Goal: Information Seeking & Learning: Check status

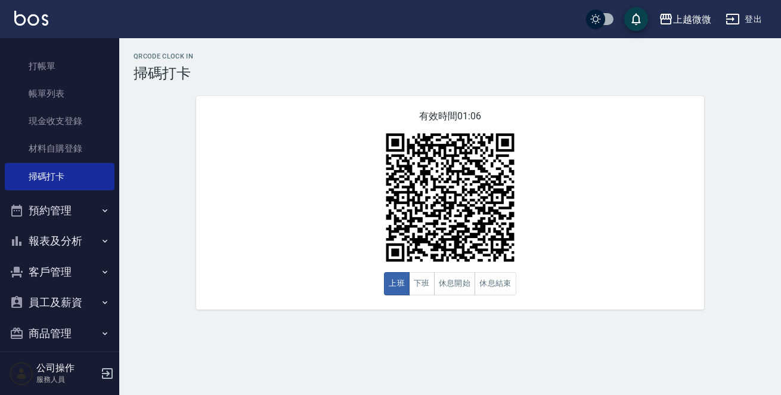
scroll to position [37, 0]
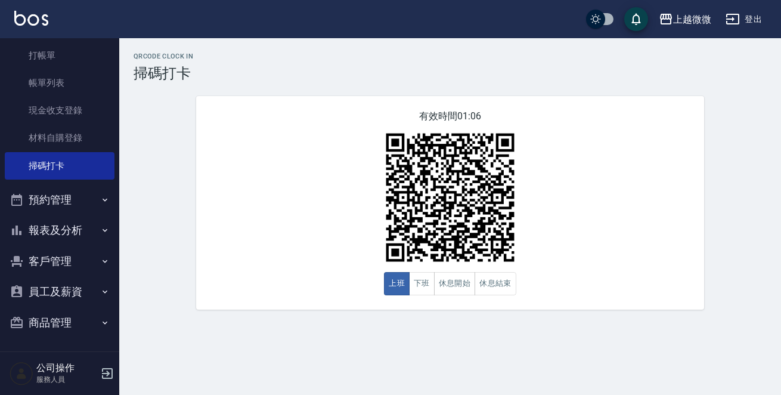
click at [76, 232] on button "報表及分析" at bounding box center [60, 230] width 110 height 31
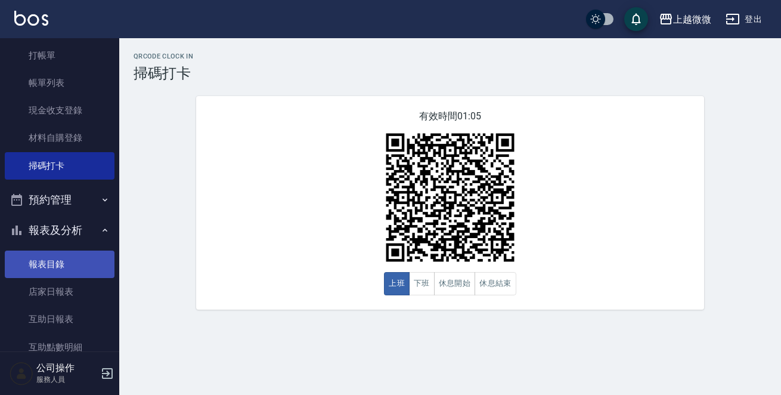
click at [54, 262] on link "報表目錄" at bounding box center [60, 263] width 110 height 27
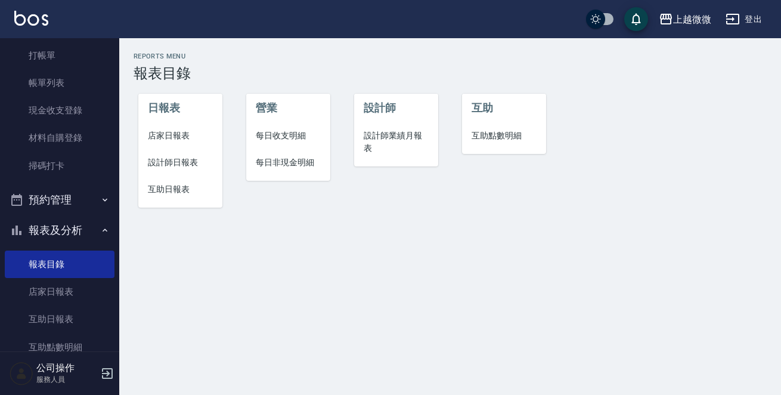
click at [110, 371] on icon "button" at bounding box center [107, 373] width 14 height 14
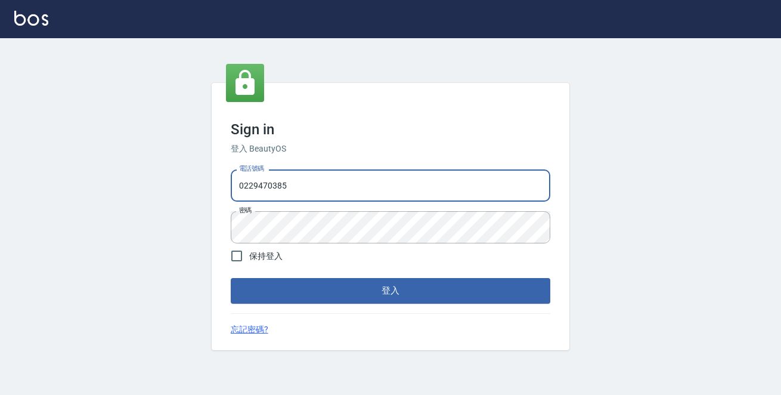
drag, startPoint x: 312, startPoint y: 180, endPoint x: 18, endPoint y: 184, distance: 294.5
click at [0, 175] on div "Sign in 登入 BeautyOS 電話號碼 0229470385 電話號碼 密碼 密碼 保持登入 登入 忘記密碼?" at bounding box center [390, 216] width 781 height 357
click at [126, 207] on div "Sign in 登入 BeautyOS 電話號碼 0972808982 電話號碼 密碼 密碼 保持登入 登入 忘記密碼?" at bounding box center [390, 216] width 781 height 357
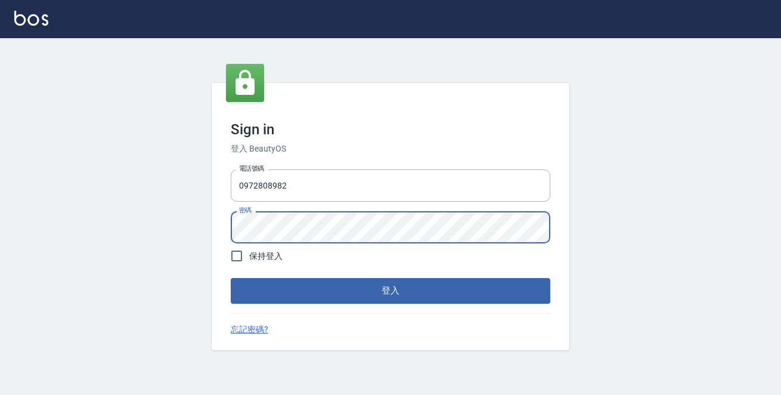
click at [231, 278] on button "登入" at bounding box center [391, 290] width 320 height 25
click at [11, 231] on div "Sign in 登入 BeautyOS 電話號碼 0972808982 電話號碼 密碼 密碼 保持登入 登入 忘記密碼?" at bounding box center [390, 216] width 781 height 357
click at [231, 278] on button "登入" at bounding box center [391, 290] width 320 height 25
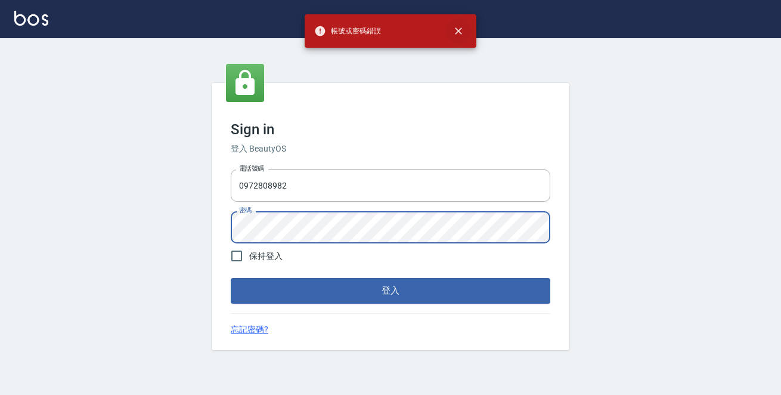
click at [460, 26] on icon "close" at bounding box center [459, 31] width 12 height 12
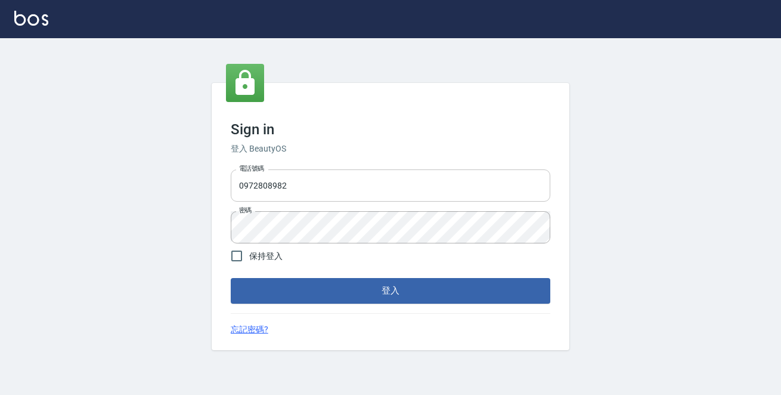
click at [268, 189] on input "0972808982" at bounding box center [391, 185] width 320 height 32
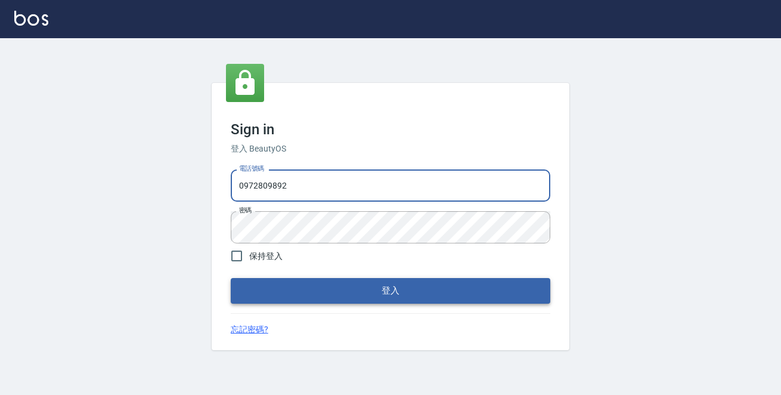
type input "0972809892"
click at [373, 291] on button "登入" at bounding box center [391, 290] width 320 height 25
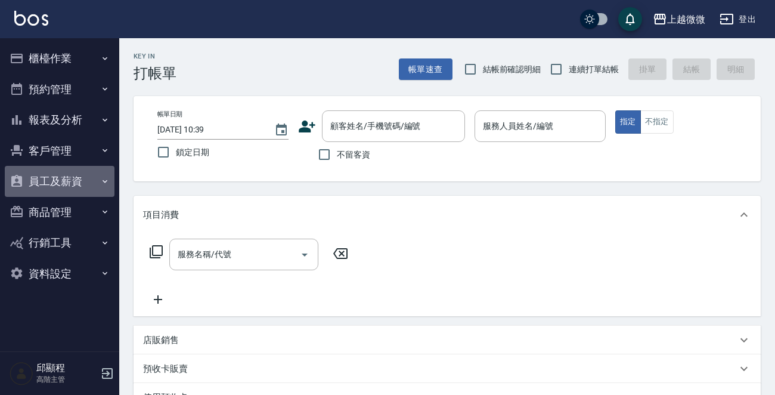
click at [80, 178] on button "員工及薪資" at bounding box center [60, 181] width 110 height 31
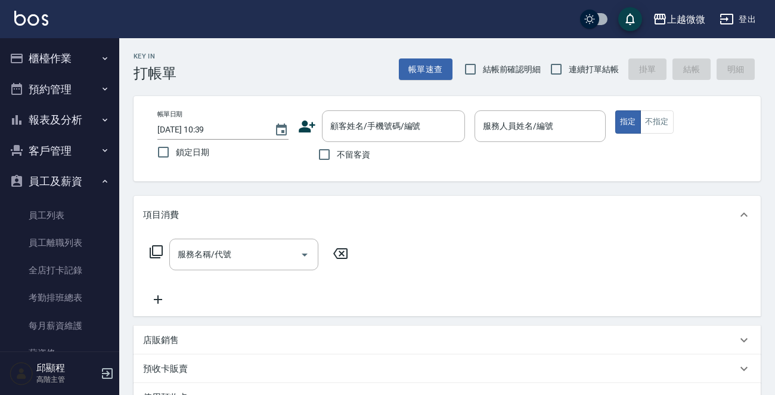
scroll to position [179, 0]
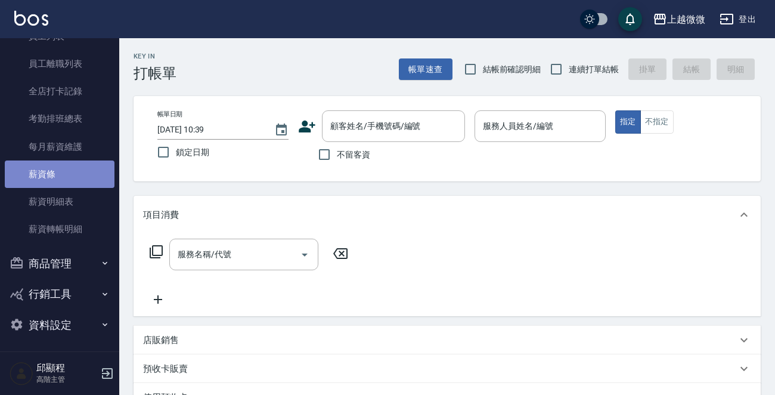
click at [73, 172] on link "薪資條" at bounding box center [60, 173] width 110 height 27
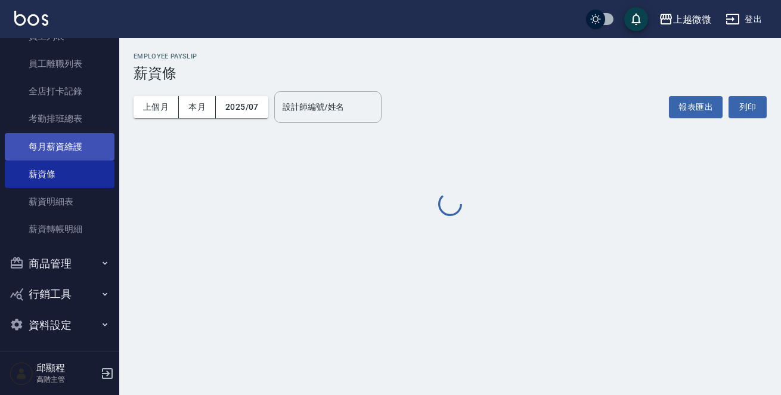
click at [72, 143] on link "每月薪資維護" at bounding box center [60, 146] width 110 height 27
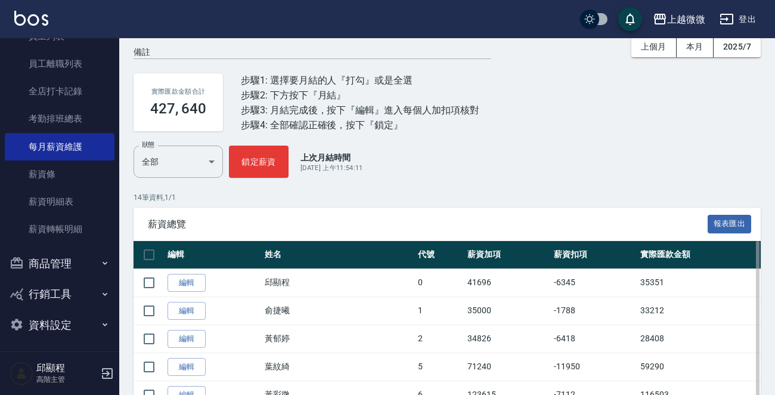
scroll to position [238, 0]
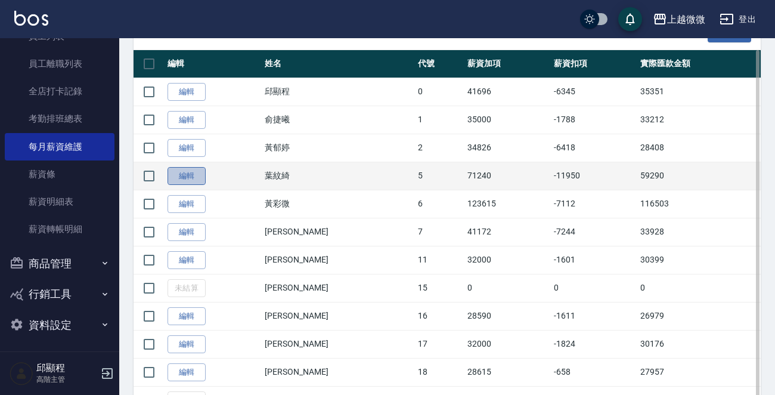
click at [184, 176] on link "編輯" at bounding box center [187, 176] width 38 height 18
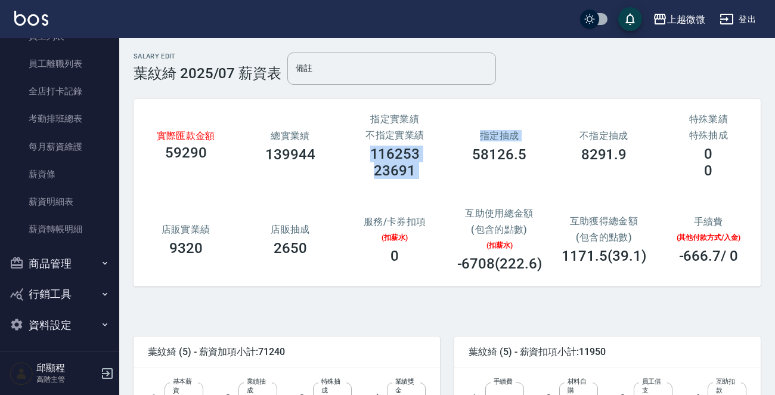
drag, startPoint x: 357, startPoint y: 157, endPoint x: 457, endPoint y: 157, distance: 100.8
click at [457, 157] on div "實際匯款金額 59290 總實業績 139944 指定實業績 不指定實業績 116253 23691 指定抽成 58126.5 不指定抽成 8291.9 特殊…" at bounding box center [447, 192] width 627 height 187
click at [370, 178] on div "23691" at bounding box center [395, 170] width 76 height 17
drag, startPoint x: 374, startPoint y: 142, endPoint x: 425, endPoint y: 151, distance: 51.6
click at [425, 151] on div "指定實業績 不指定實業績 116253 23691" at bounding box center [395, 146] width 104 height 94
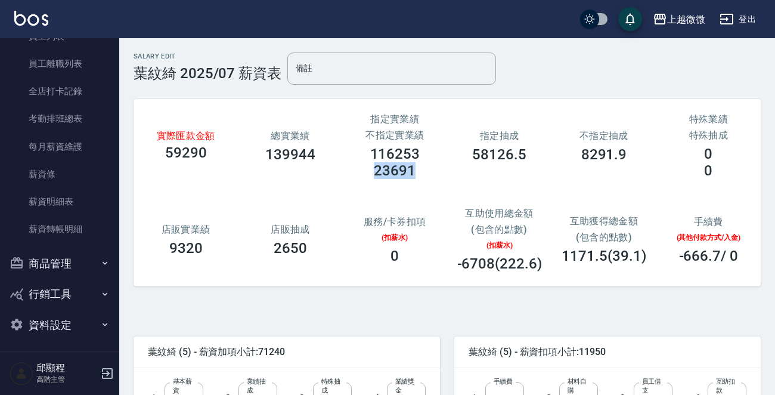
drag, startPoint x: 398, startPoint y: 173, endPoint x: 417, endPoint y: 177, distance: 18.8
click at [424, 176] on div "23691" at bounding box center [395, 170] width 76 height 17
click at [417, 162] on div "23691" at bounding box center [395, 170] width 76 height 17
drag, startPoint x: 396, startPoint y: 163, endPoint x: 322, endPoint y: 142, distance: 76.8
click at [322, 142] on div "實際匯款金額 59290 總實業績 139944 指定實業績 不指定實業績 116253 23691 指定抽成 58126.5 不指定抽成 8291.9 特殊…" at bounding box center [447, 192] width 627 height 187
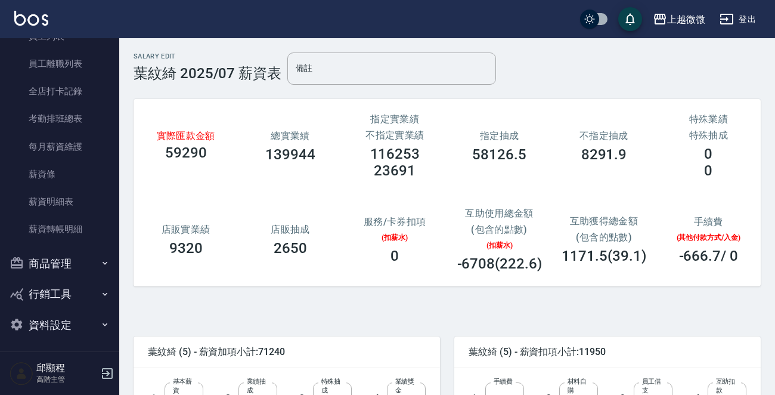
click at [427, 170] on div "23691" at bounding box center [395, 170] width 76 height 17
drag, startPoint x: 374, startPoint y: 149, endPoint x: 434, endPoint y: 161, distance: 60.8
click at [434, 163] on div "指定實業績 不指定實業績 116253 23691" at bounding box center [395, 146] width 104 height 94
click at [467, 183] on div "實際匯款金額 59290 總實業績 139944 指定實業績 不指定實業績 116253 23691 指定抽成 58126.5 不指定抽成 8291.9 特殊…" at bounding box center [447, 192] width 627 height 187
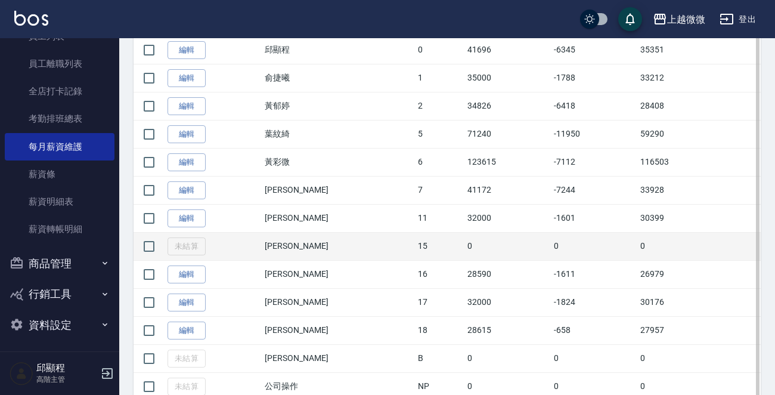
scroll to position [298, 0]
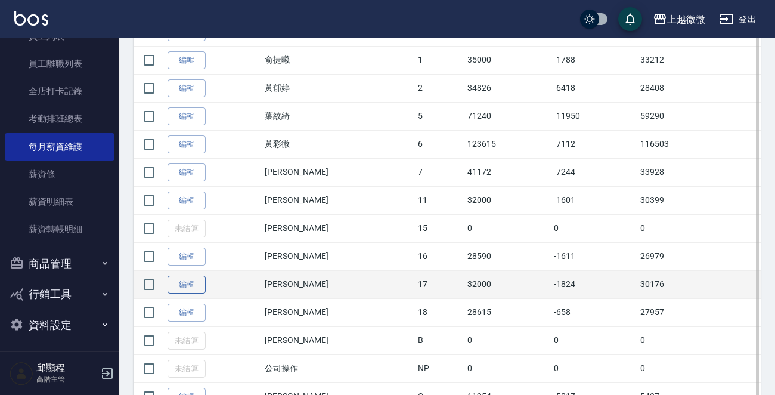
click at [182, 286] on link "編輯" at bounding box center [187, 284] width 38 height 18
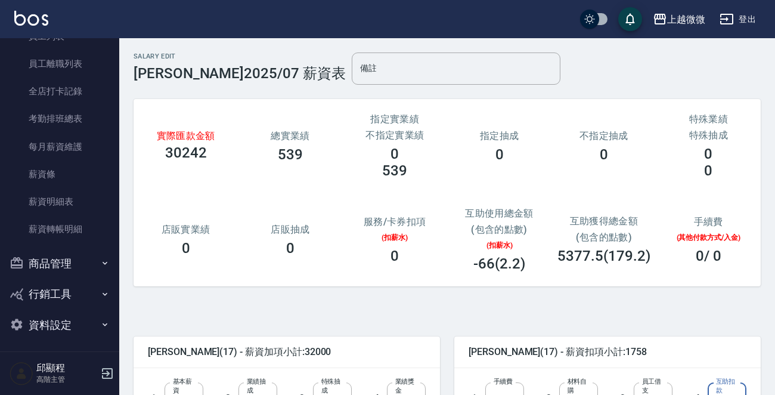
type input "0"
drag, startPoint x: 404, startPoint y: 171, endPoint x: 358, endPoint y: 169, distance: 45.9
click at [358, 169] on div "539" at bounding box center [395, 170] width 76 height 17
drag, startPoint x: 476, startPoint y: 264, endPoint x: 576, endPoint y: 264, distance: 99.6
click at [591, 262] on div "實際匯款金額 30242 總實業績 539 指定實業績 不指定實業績 0 539 指定抽成 0 不指定抽成 0 特殊業績 特殊抽成 0 0 店販實業績 0 店…" at bounding box center [447, 192] width 627 height 187
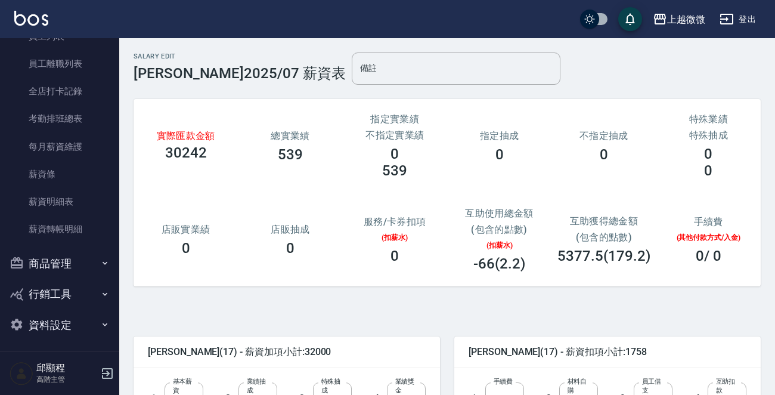
click at [436, 163] on div "指定實業績 不指定實業績 0 539" at bounding box center [395, 146] width 104 height 94
drag, startPoint x: 481, startPoint y: 262, endPoint x: 537, endPoint y: 262, distance: 55.4
click at [503, 261] on h3 "-66(2.2)" at bounding box center [499, 263] width 52 height 17
drag, startPoint x: 406, startPoint y: 172, endPoint x: 378, endPoint y: 172, distance: 28.0
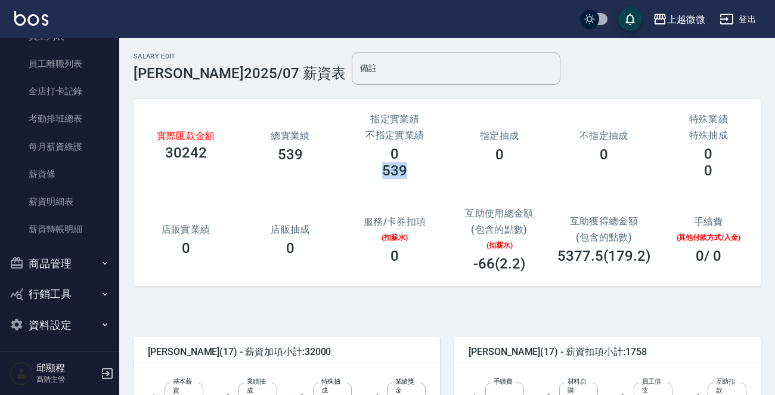
click at [378, 172] on div "539" at bounding box center [395, 170] width 76 height 17
click at [399, 181] on div "指定實業績 不指定實業績 0 539" at bounding box center [395, 146] width 104 height 94
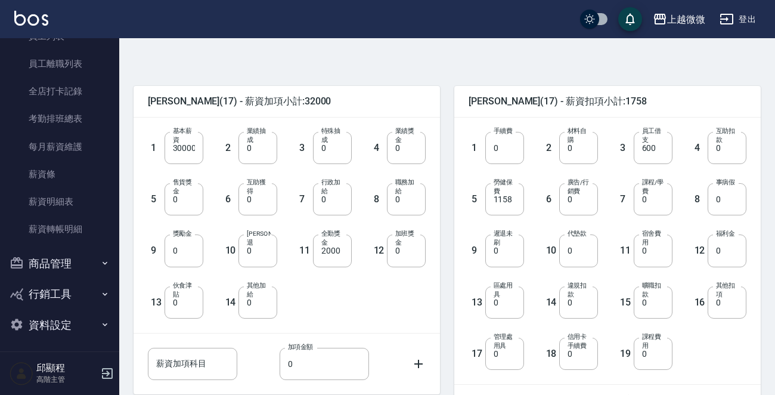
scroll to position [380, 0]
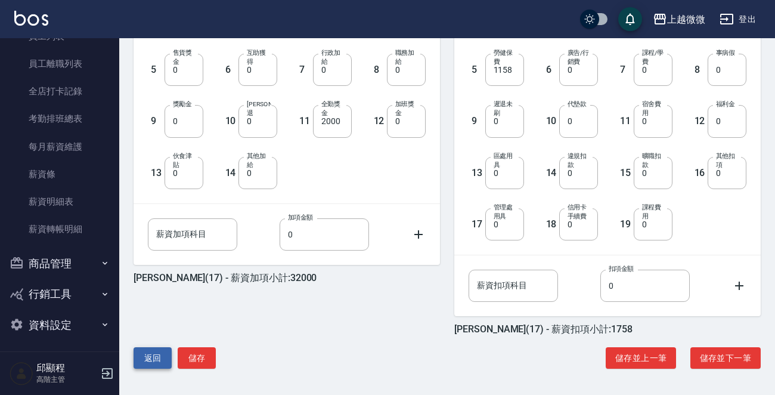
click at [146, 351] on button "返回" at bounding box center [153, 358] width 38 height 22
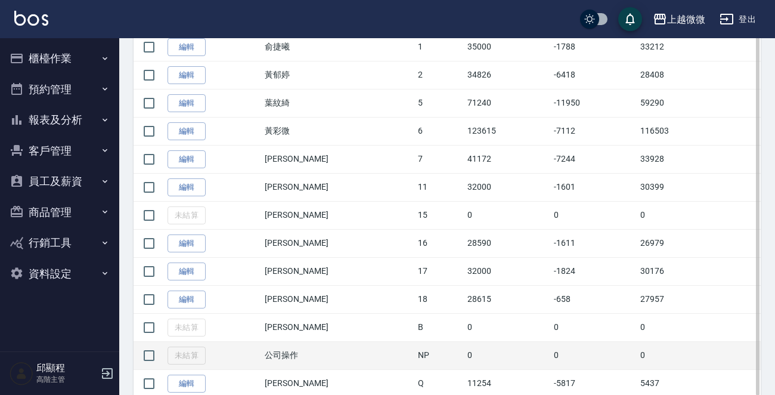
scroll to position [351, 0]
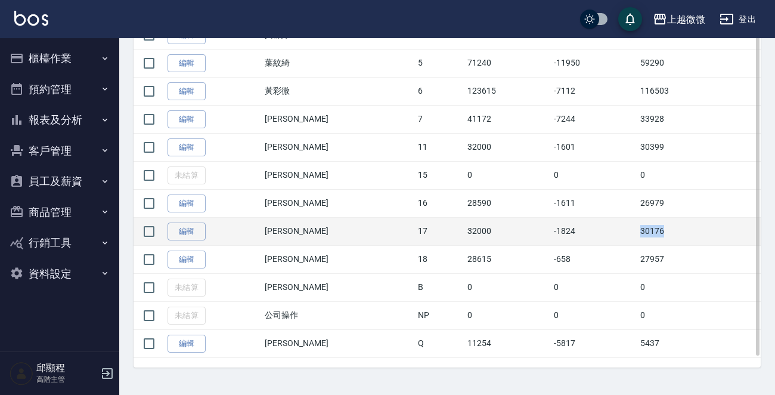
drag, startPoint x: 626, startPoint y: 231, endPoint x: 650, endPoint y: 233, distance: 23.9
click at [650, 233] on td "30176" at bounding box center [698, 231] width 123 height 28
click at [183, 230] on link "編輯" at bounding box center [187, 231] width 38 height 18
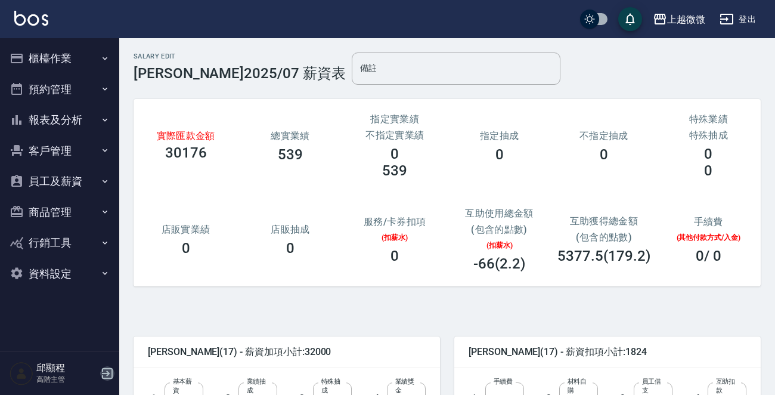
click at [106, 369] on icon "button" at bounding box center [107, 373] width 14 height 14
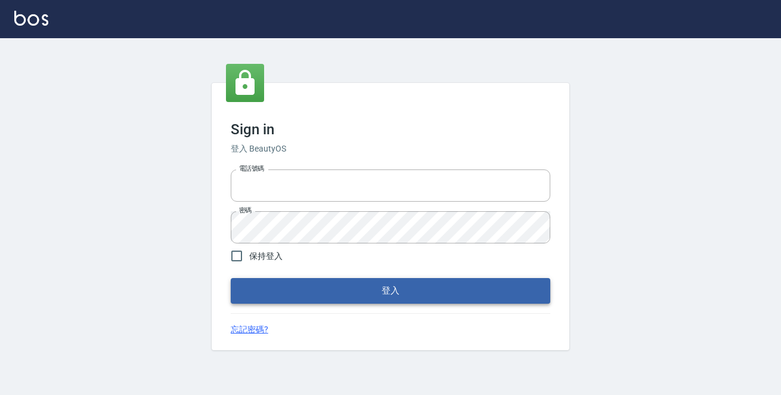
type input "0229470385"
click at [316, 292] on button "登入" at bounding box center [391, 290] width 320 height 25
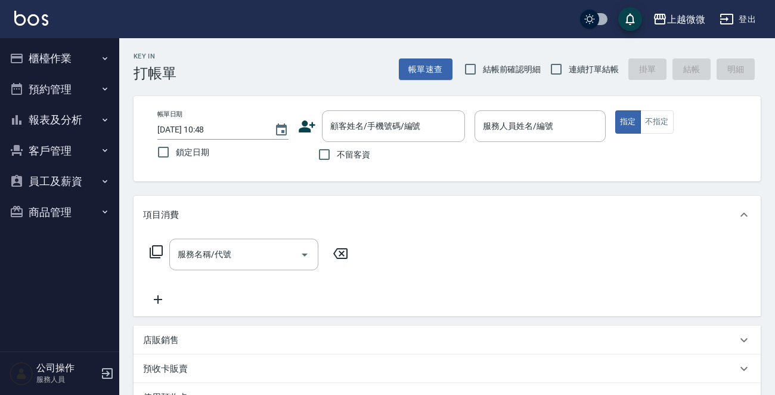
click at [28, 20] on img at bounding box center [31, 18] width 34 height 15
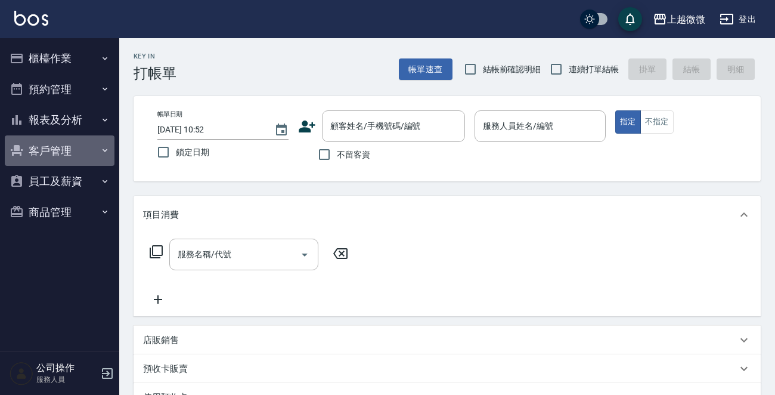
click at [68, 147] on button "客戶管理" at bounding box center [60, 150] width 110 height 31
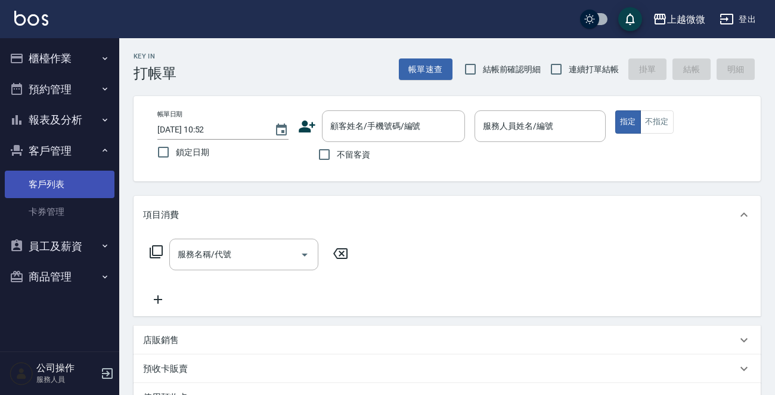
click at [60, 182] on link "客戶列表" at bounding box center [60, 184] width 110 height 27
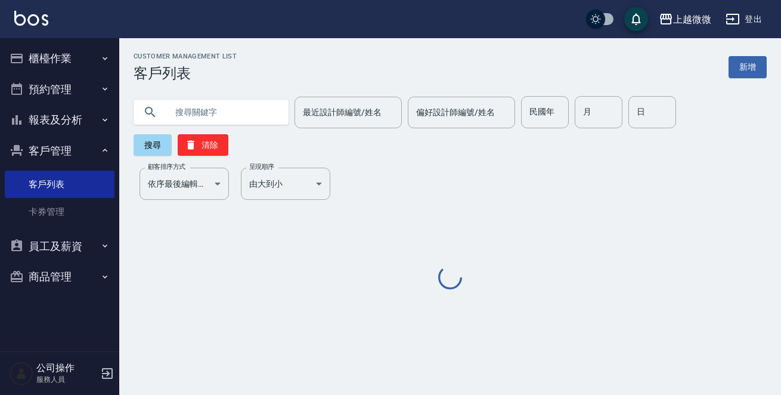
click at [200, 111] on input "text" at bounding box center [223, 112] width 112 height 32
paste input "0919522458"
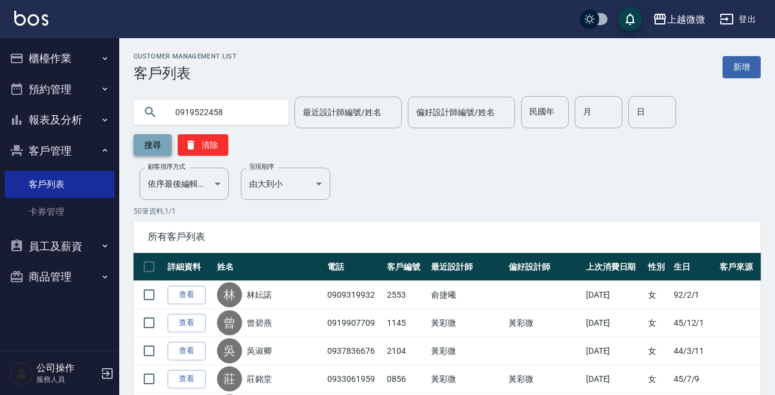
type input "0919522458"
click at [155, 146] on button "搜尋" at bounding box center [153, 144] width 38 height 21
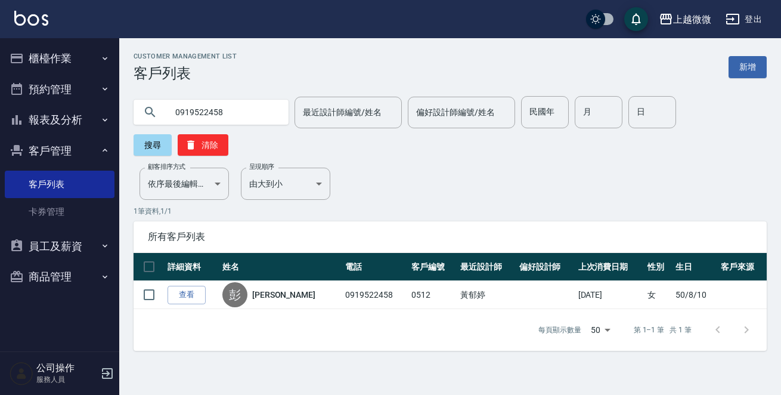
click at [35, 25] on img at bounding box center [31, 18] width 34 height 15
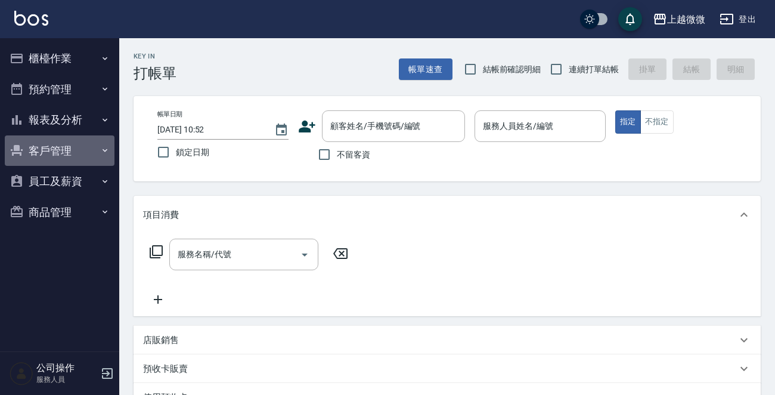
click at [57, 153] on button "客戶管理" at bounding box center [60, 150] width 110 height 31
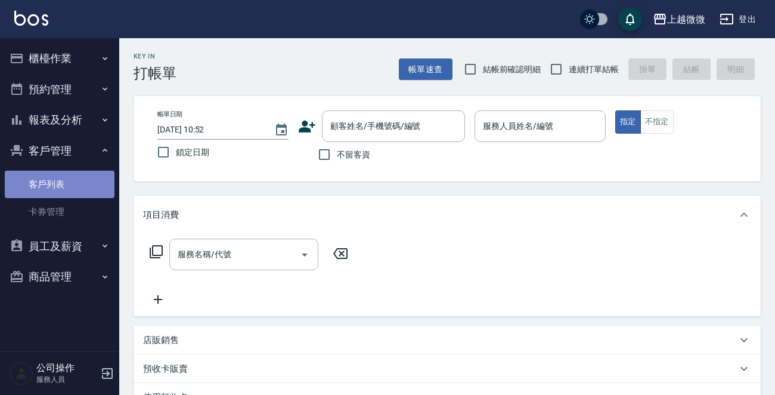
click at [39, 187] on link "客戶列表" at bounding box center [60, 184] width 110 height 27
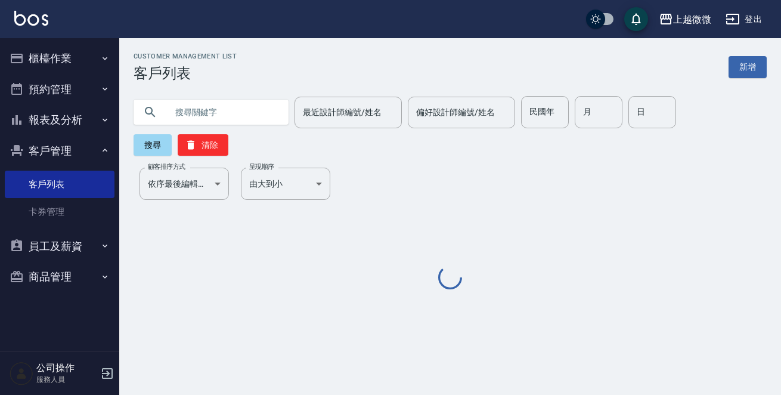
click at [210, 114] on input "text" at bounding box center [223, 112] width 112 height 32
paste input "0919522458"
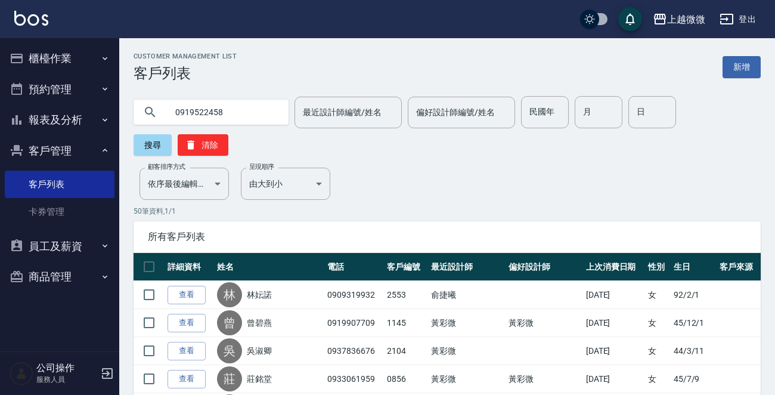
type input "0919522458"
click at [692, 108] on div "0919522458 最近設計師編號/姓名 最近設計師編號/姓名 偏好設計師編號/姓名 偏好設計師編號/姓名 民國年 民國年 月 月 日 日 搜尋 清除" at bounding box center [447, 126] width 627 height 60
click at [148, 148] on button "搜尋" at bounding box center [153, 144] width 38 height 21
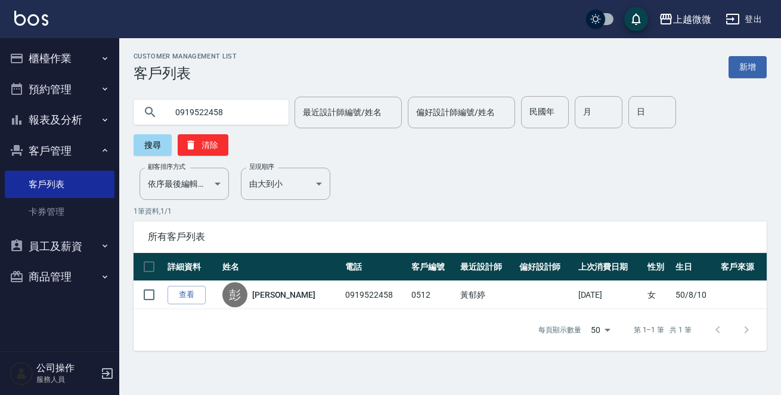
drag, startPoint x: 244, startPoint y: 112, endPoint x: 1, endPoint y: 114, distance: 243.3
click at [1, 114] on div "上越微微 登出 櫃檯作業 打帳單 帳單列表 現金收支登錄 材料自購登錄 掃碼打卡 預約管理 預約管理 單日預約紀錄 單週預約紀錄 報表及分析 報表目錄 店家日…" at bounding box center [390, 197] width 781 height 395
click at [587, 119] on input "月" at bounding box center [599, 112] width 48 height 32
type input "8"
click at [638, 113] on input "日" at bounding box center [652, 112] width 48 height 32
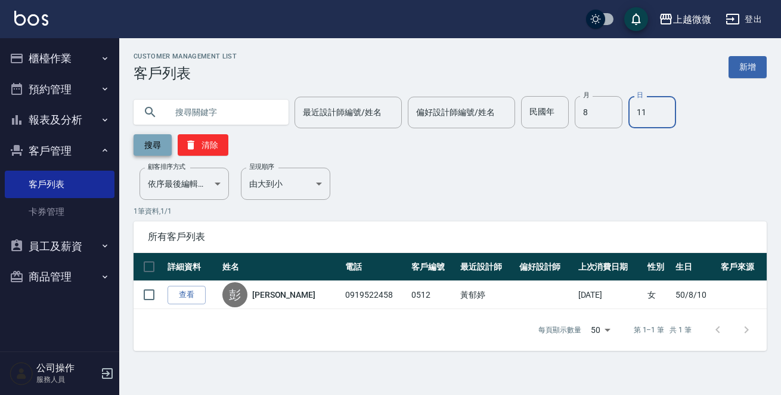
type input "11"
click at [172, 134] on button "搜尋" at bounding box center [153, 144] width 38 height 21
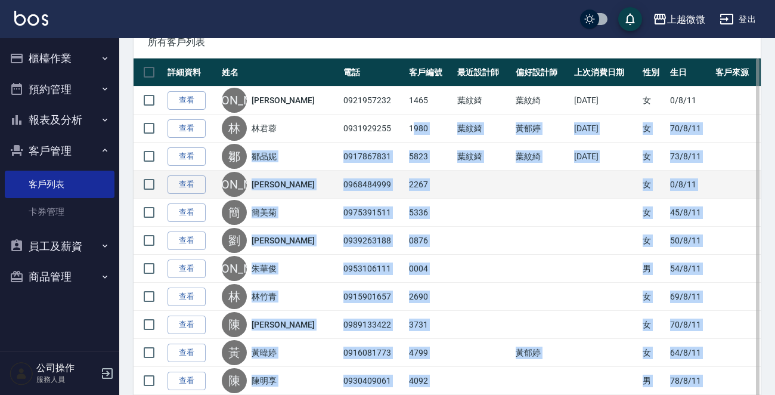
scroll to position [179, 0]
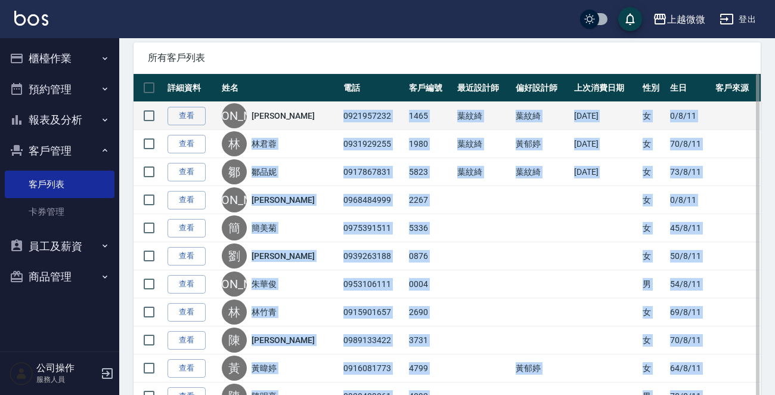
drag, startPoint x: 355, startPoint y: 325, endPoint x: 310, endPoint y: 114, distance: 215.3
click at [310, 114] on tbody "查看 盧 盧玉美 0921957232 1465 葉紋綺 葉紋綺 2025/08/08 女 0/8/11 查看 林 林君蓉 0931929255 1980 葉…" at bounding box center [447, 340] width 627 height 476
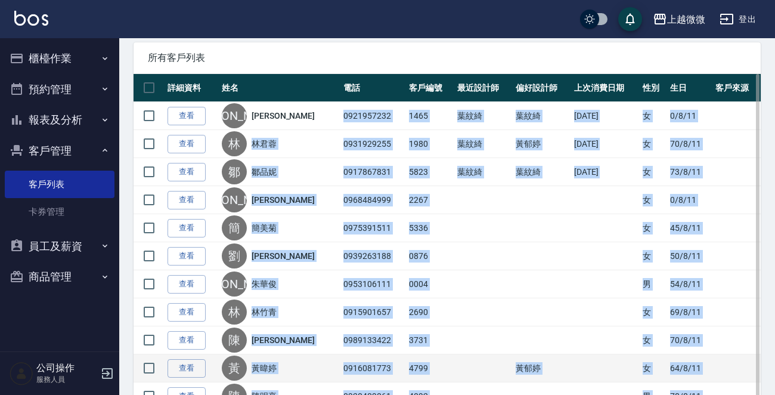
copy tbody "0921957232 1465 葉紋綺 葉紋綺 2025/08/08 女 0/8/11 查看 林 林君蓉 0931929255 1980 葉紋綺 黃郁婷 20…"
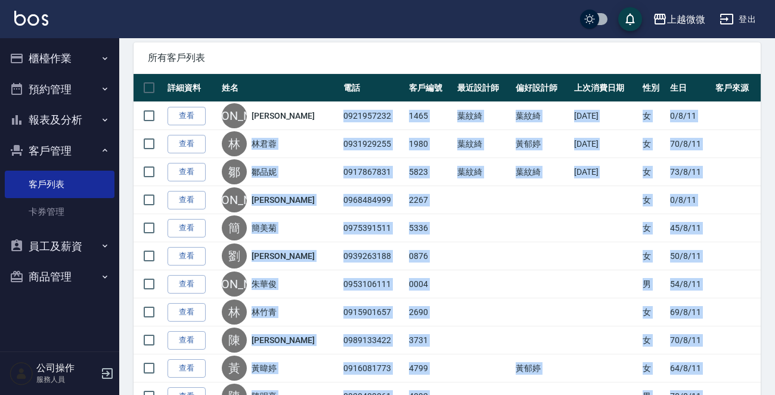
click at [82, 119] on button "報表及分析" at bounding box center [60, 119] width 110 height 31
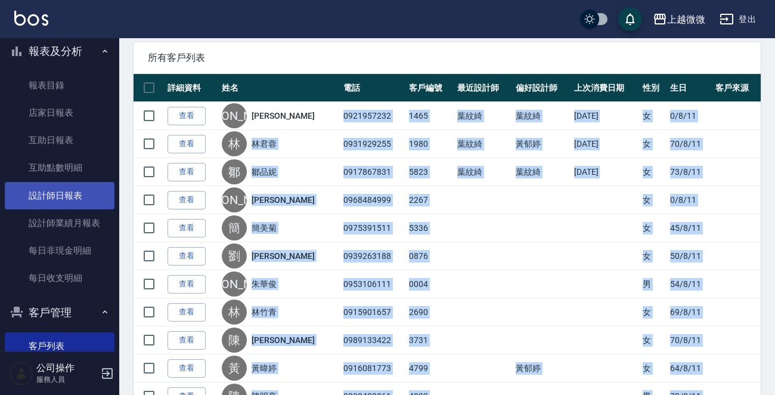
scroll to position [66, 0]
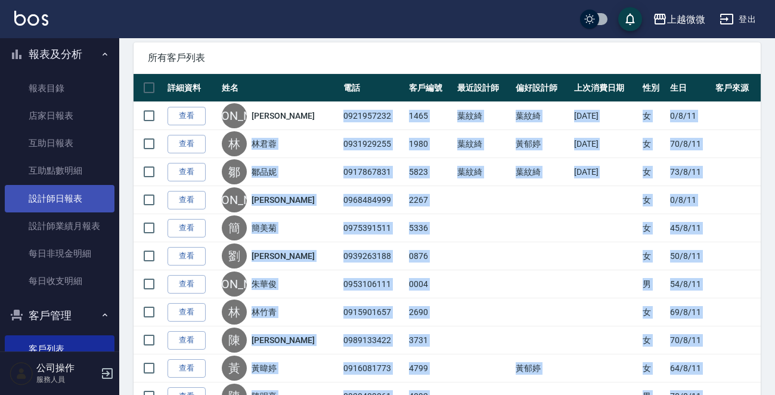
click at [70, 197] on link "設計師日報表" at bounding box center [60, 198] width 110 height 27
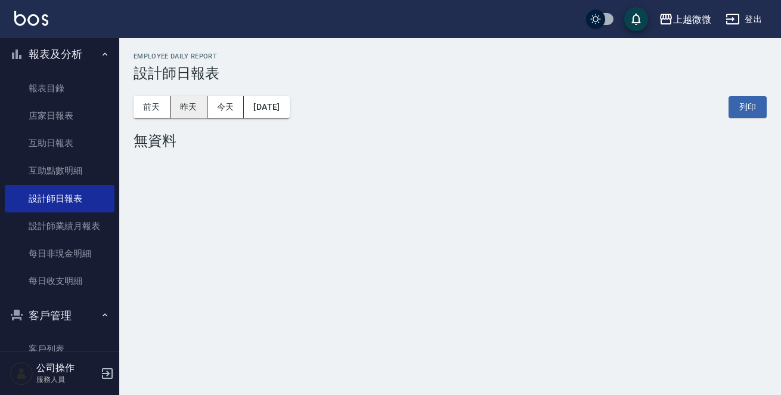
click at [190, 107] on button "昨天" at bounding box center [189, 107] width 37 height 22
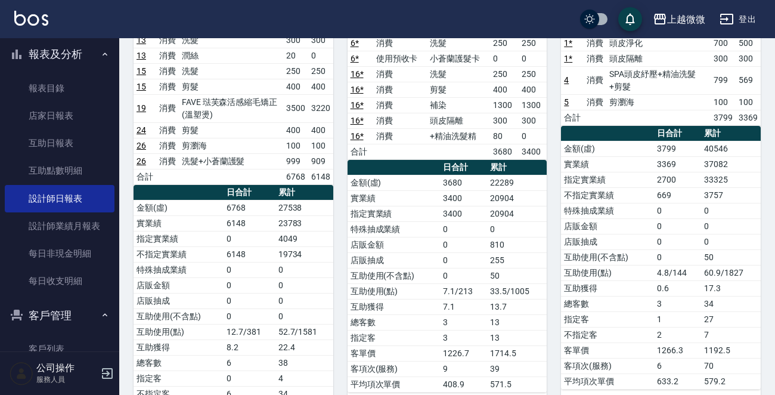
scroll to position [60, 0]
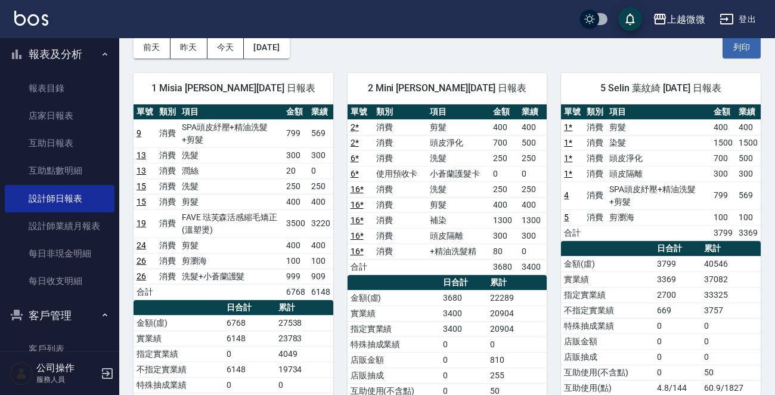
click at [44, 12] on img at bounding box center [31, 18] width 34 height 15
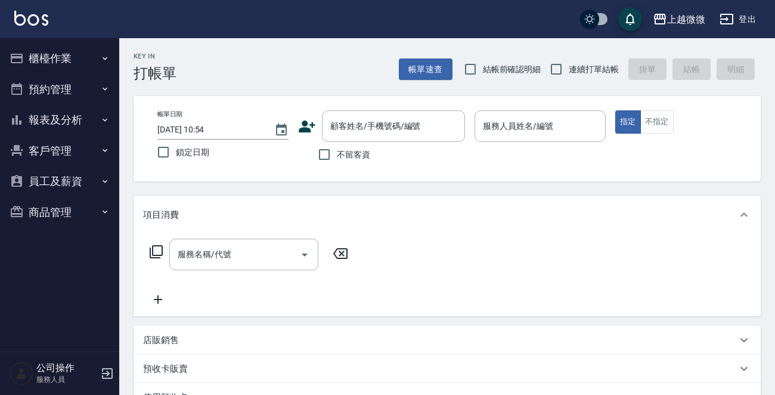
click at [38, 17] on img at bounding box center [31, 18] width 34 height 15
